Goal: Information Seeking & Learning: Learn about a topic

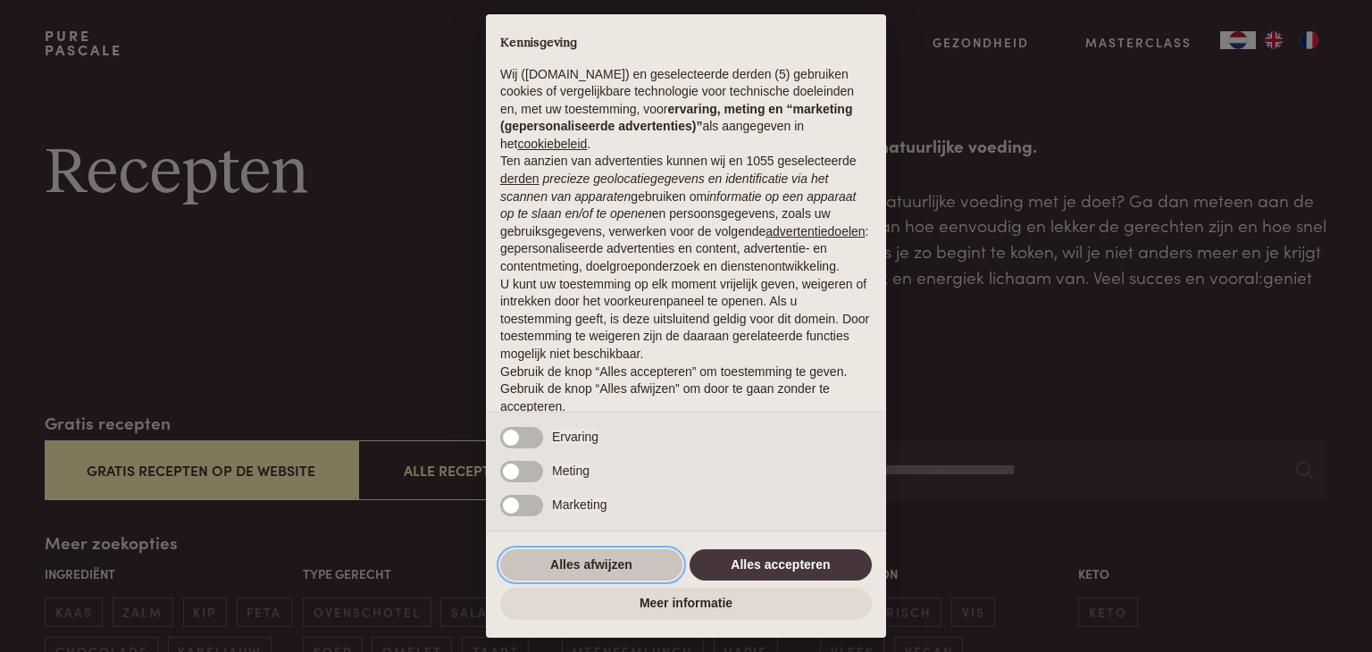
click at [580, 571] on button "Alles afwijzen" at bounding box center [591, 565] width 182 height 32
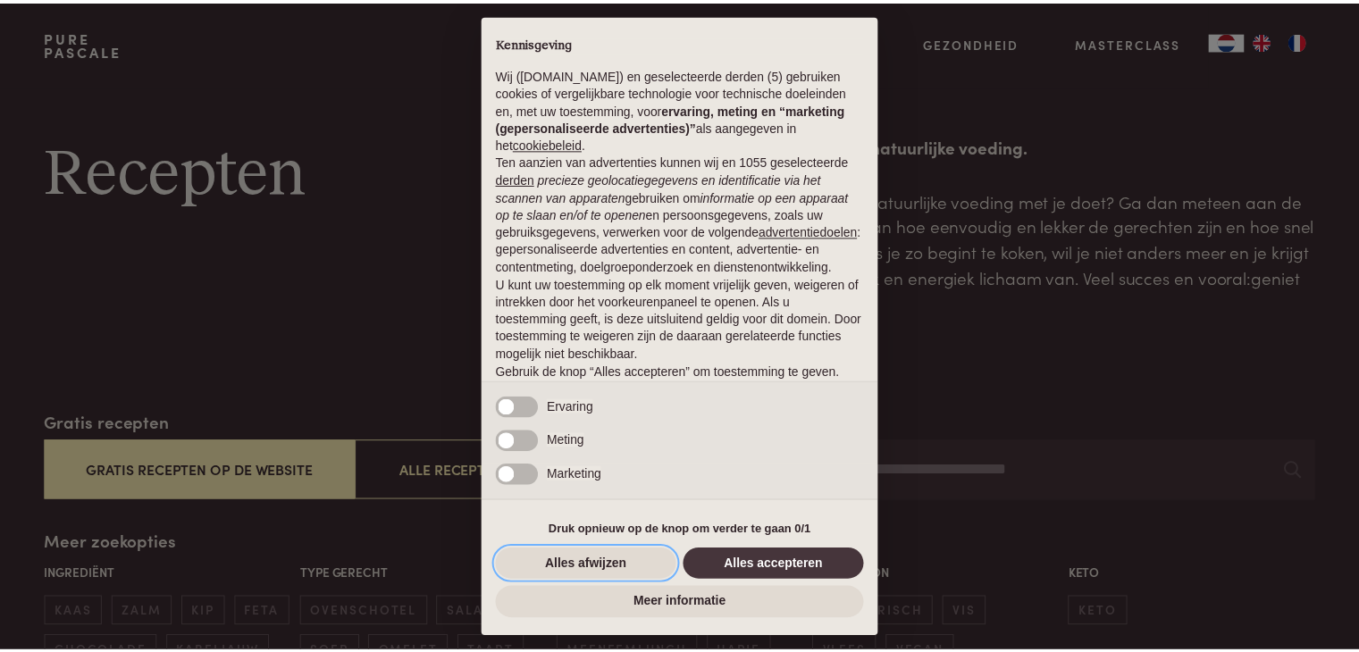
scroll to position [66, 0]
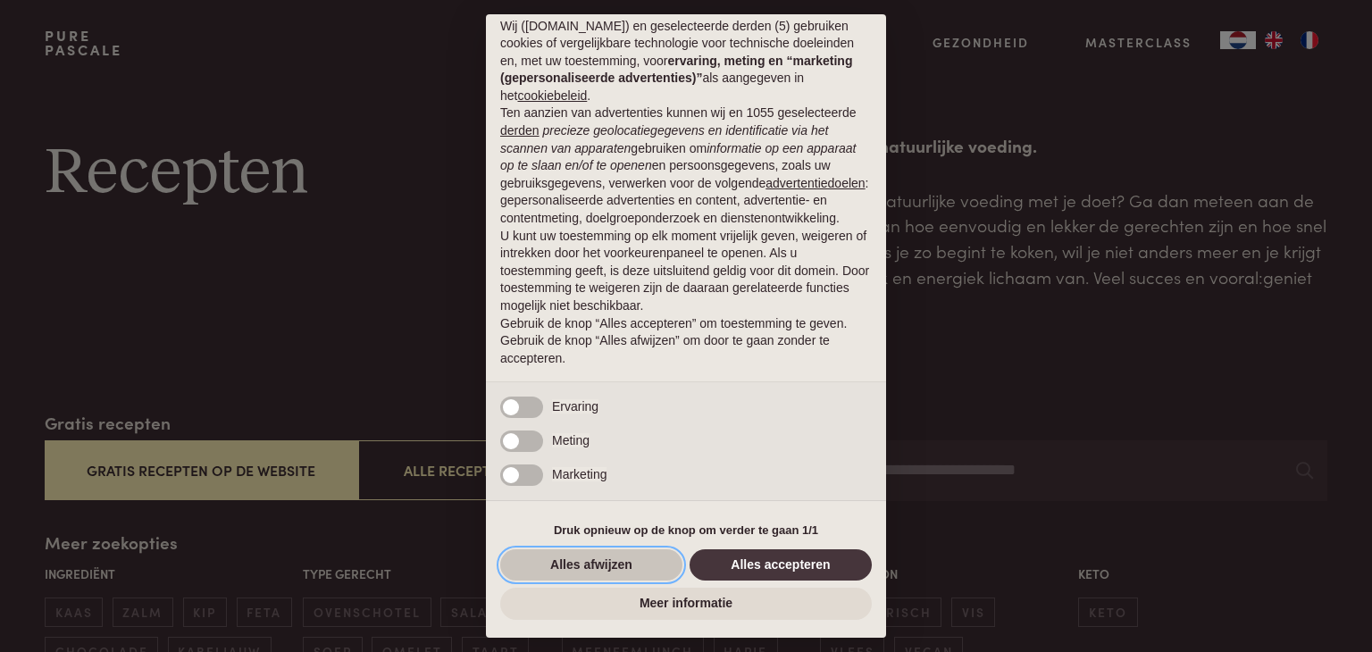
click at [582, 562] on button "Alles afwijzen" at bounding box center [591, 565] width 182 height 32
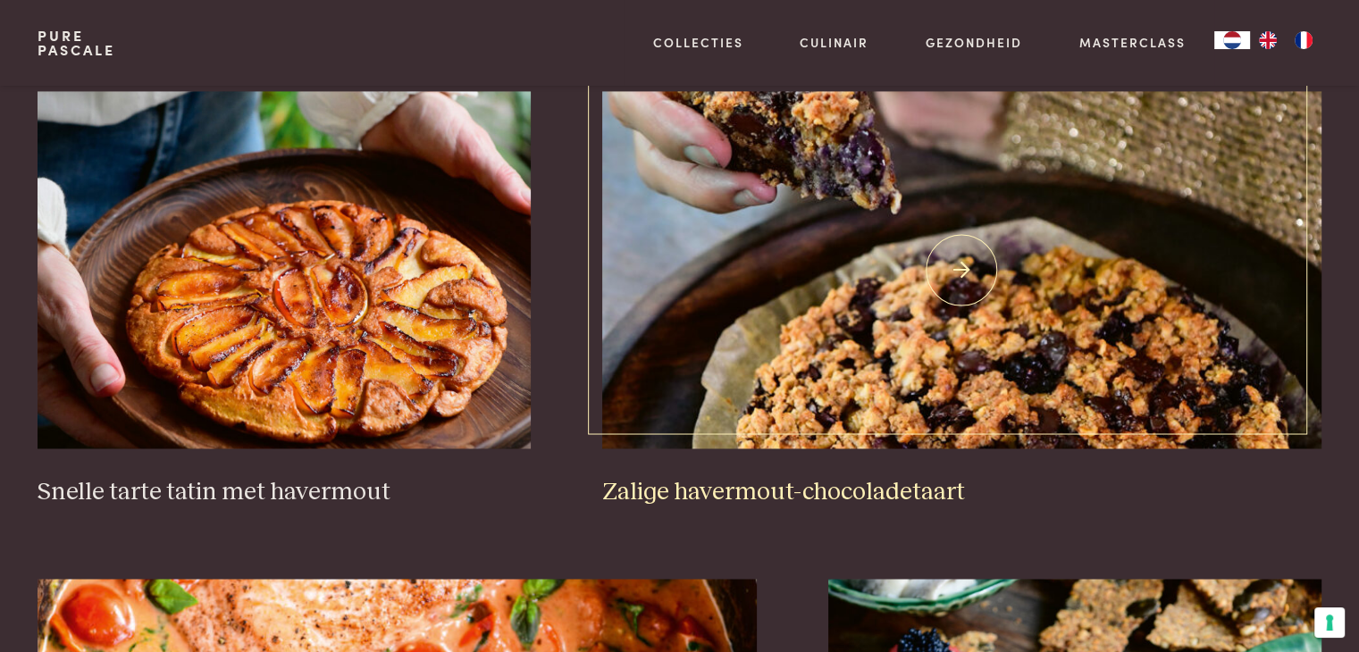
scroll to position [2769, 0]
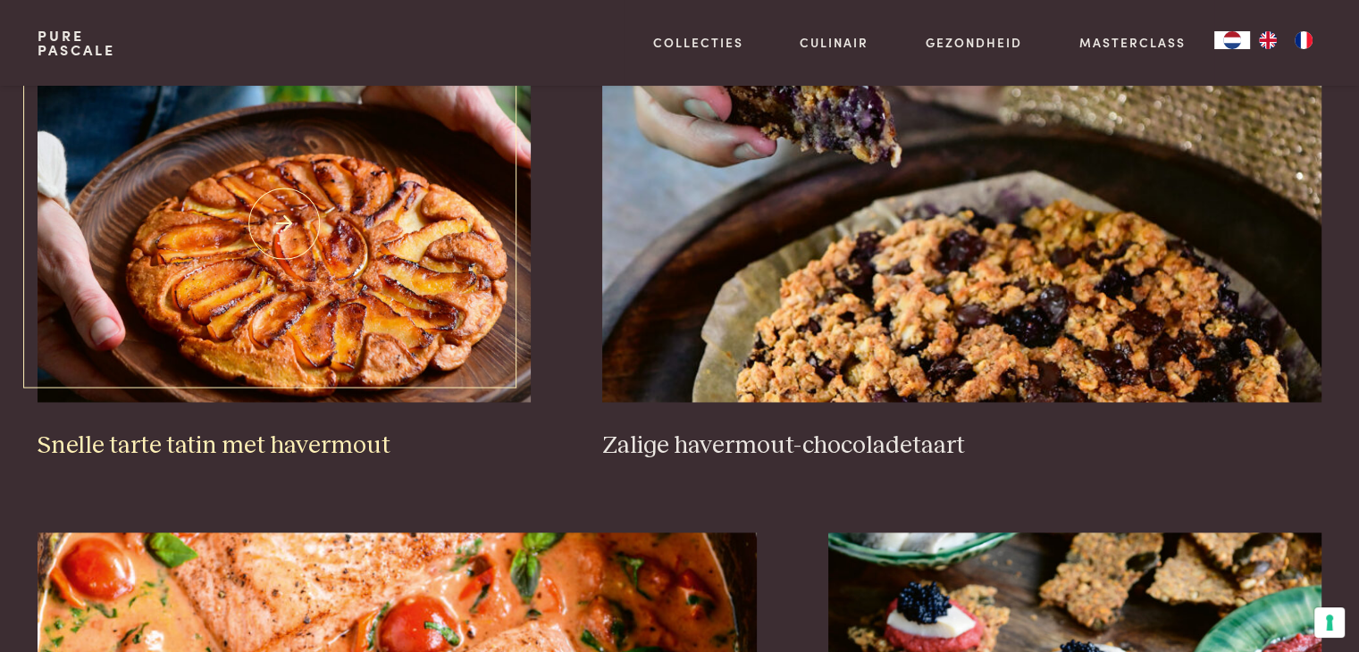
click at [350, 340] on img at bounding box center [284, 223] width 493 height 357
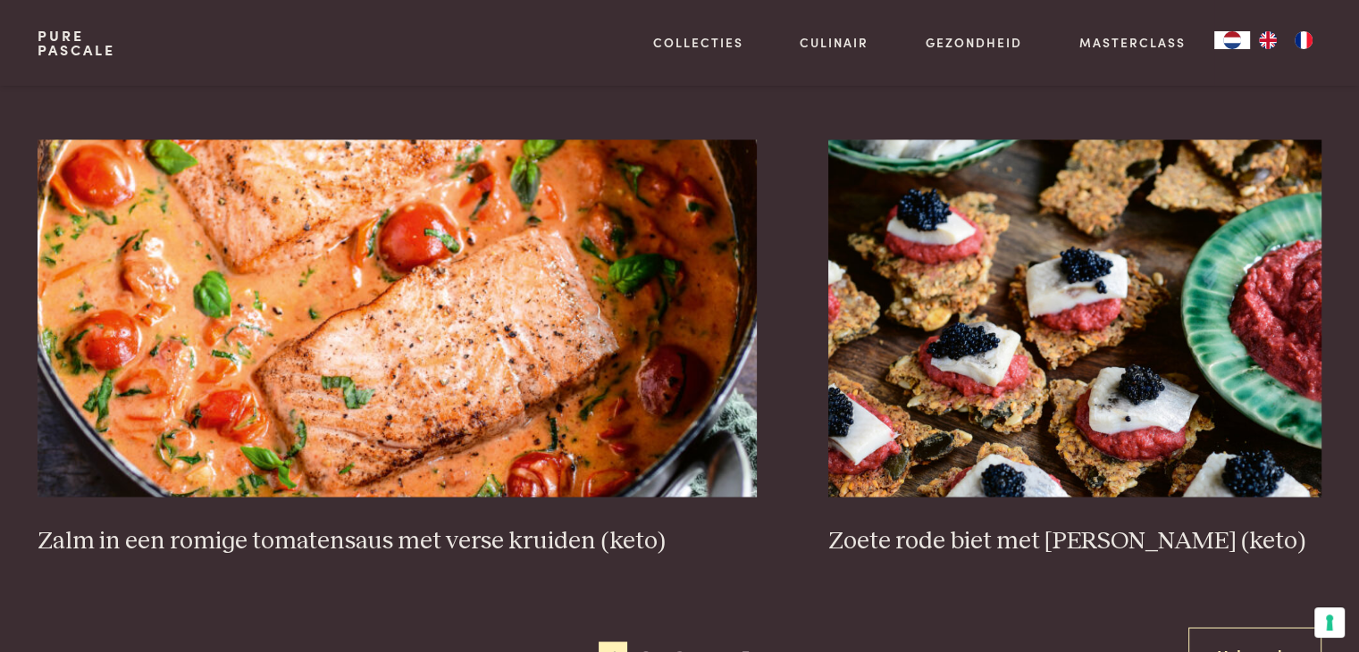
scroll to position [3127, 0]
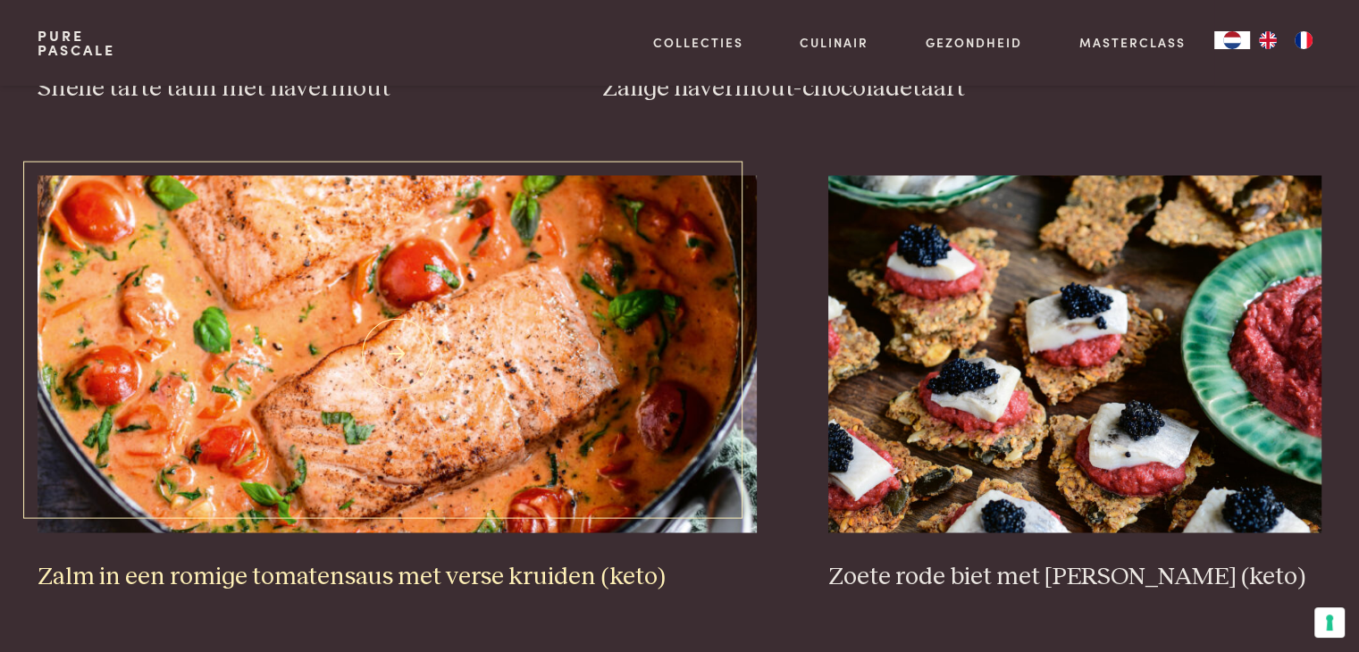
click at [433, 331] on img at bounding box center [397, 353] width 719 height 357
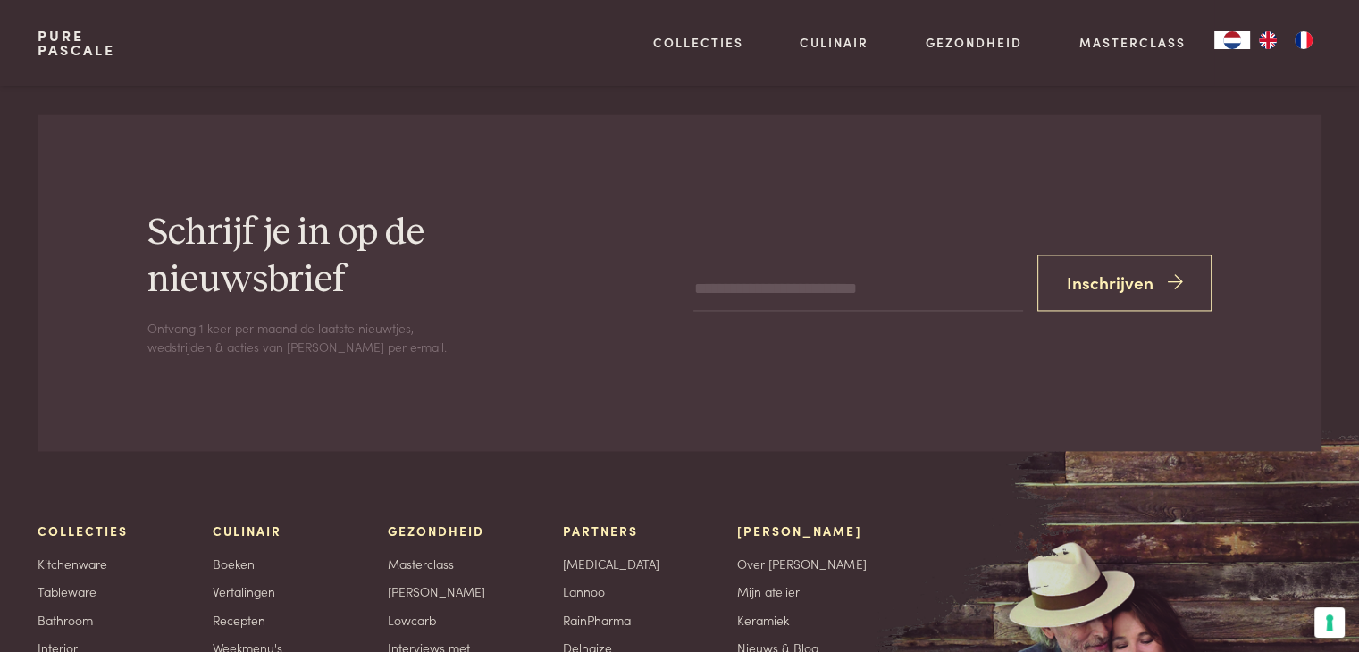
scroll to position [2859, 0]
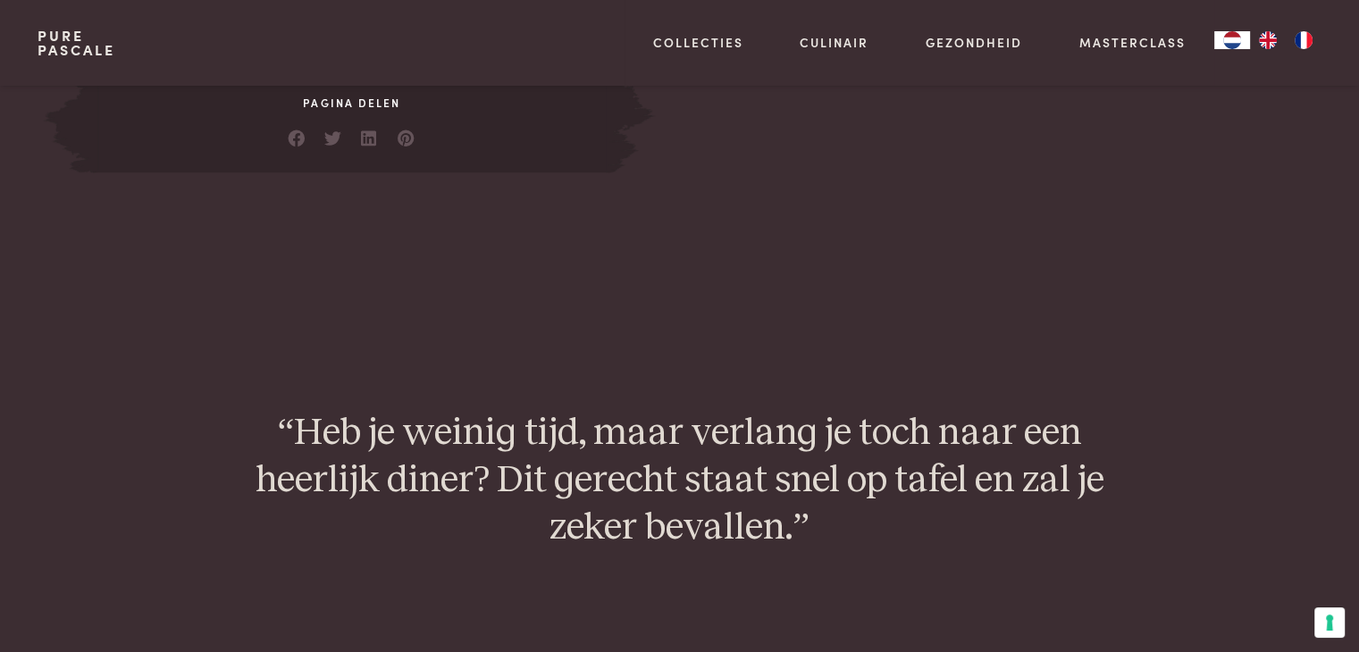
scroll to position [1429, 0]
